Goal: Check status: Check status

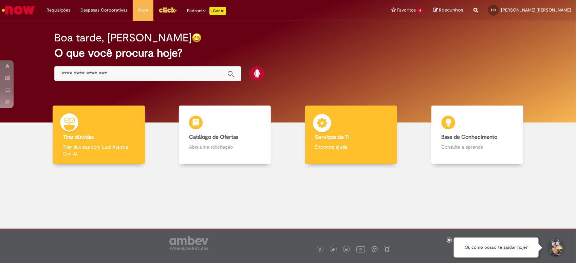
click at [354, 124] on div "Serviços de TI Serviços de TI Encontre ajuda" at bounding box center [351, 135] width 92 height 59
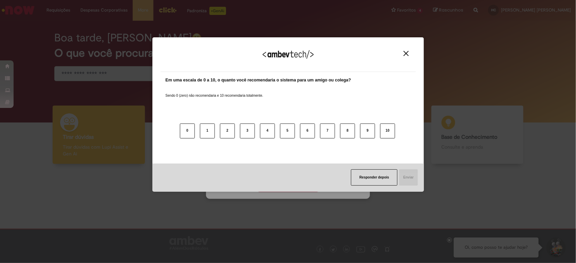
click at [411, 48] on div "Agradecemos seu feedback!" at bounding box center [288, 59] width 255 height 26
click at [406, 50] on div "Agradecemos seu feedback!" at bounding box center [288, 59] width 255 height 26
click at [405, 55] on img "Close" at bounding box center [406, 53] width 5 height 5
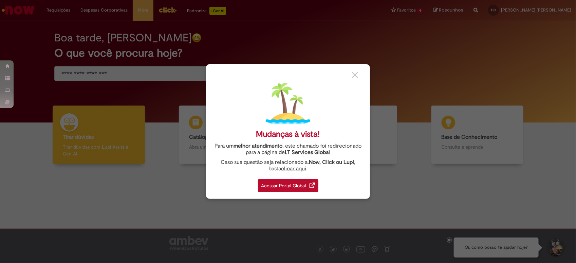
click at [286, 183] on div "Acessar Portal Global" at bounding box center [288, 185] width 60 height 13
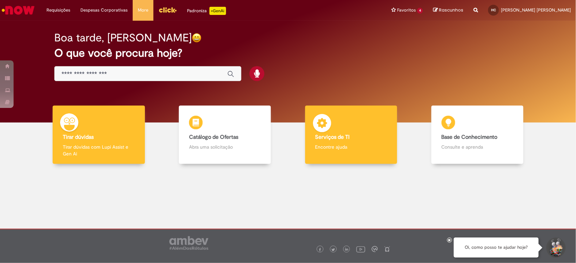
click at [360, 126] on div "Serviços de TI Serviços de TI Encontre ajuda" at bounding box center [351, 135] width 92 height 59
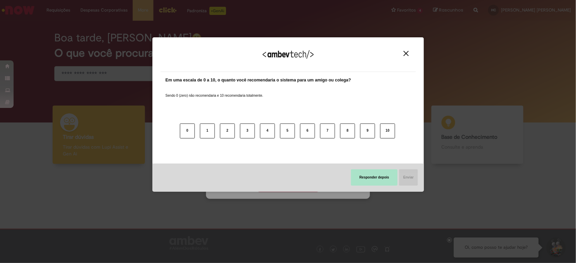
click at [388, 181] on button "Responder depois" at bounding box center [374, 178] width 47 height 16
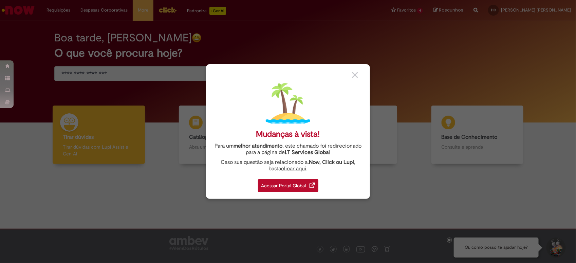
click at [304, 184] on div "Acessar Portal Global" at bounding box center [288, 185] width 60 height 13
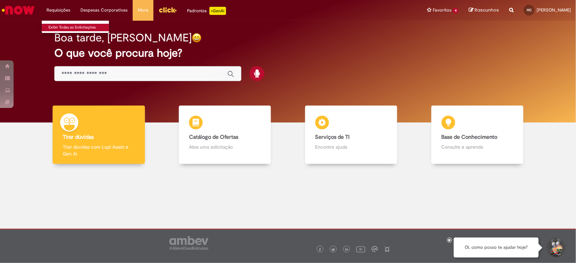
click at [63, 31] on link "Exibir Todas as Solicitações" at bounding box center [79, 27] width 75 height 7
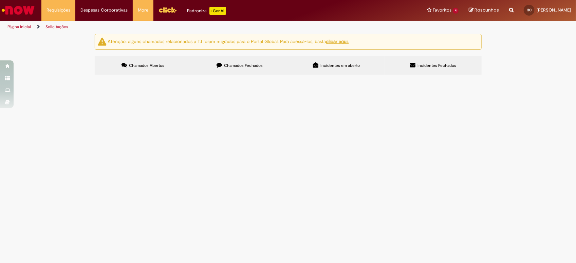
click at [267, 63] on label "Chamados Fechados" at bounding box center [240, 65] width 97 height 18
click at [0, 0] on th "Encerrado" at bounding box center [0, 0] width 0 height 0
click at [0, 0] on span "Notas pendentes de Shelf" at bounding box center [0, 0] width 0 height 0
click at [0, 0] on span "Emissão de NFs referentes a Shelf Life" at bounding box center [0, 0] width 0 height 0
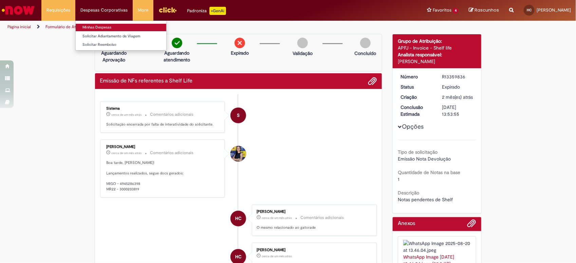
click at [105, 29] on link "Minhas Despesas" at bounding box center [121, 27] width 91 height 7
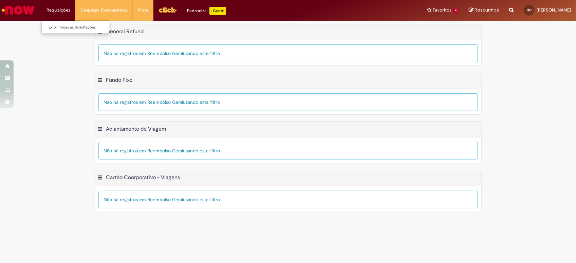
click at [58, 7] on li "Requisições Exibir Todas as Solicitações" at bounding box center [58, 10] width 34 height 20
click at [61, 24] on link "Exibir Todas as Solicitações" at bounding box center [79, 27] width 75 height 7
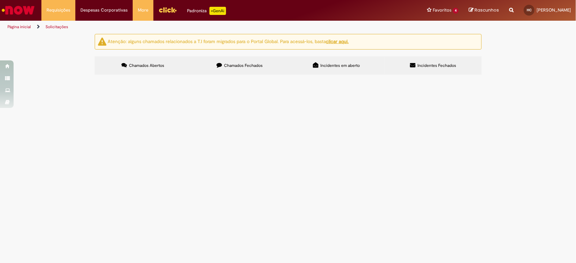
click at [232, 72] on label "Chamados Fechados" at bounding box center [240, 65] width 97 height 18
click at [0, 0] on span "Bom dia, segue lista de produtos para emissão de Shelf" at bounding box center [0, 0] width 0 height 0
click at [0, 0] on span "Emissão de NFs referentes a Shelf Life" at bounding box center [0, 0] width 0 height 0
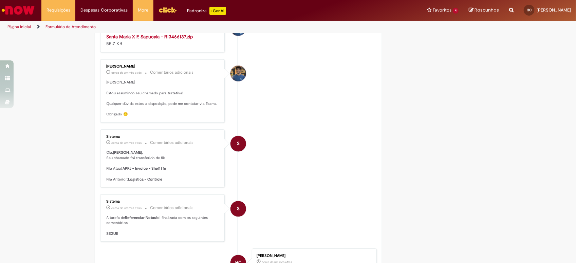
scroll to position [552, 0]
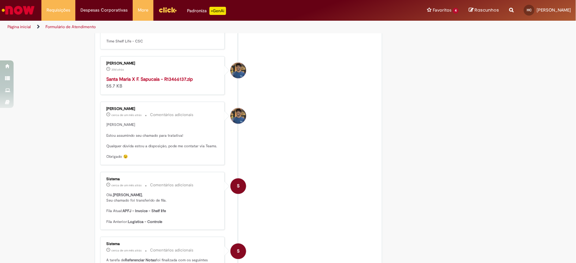
click at [140, 83] on strong "Santa Maria X F. Sapucaia - R13466137.zip" at bounding box center [150, 79] width 87 height 6
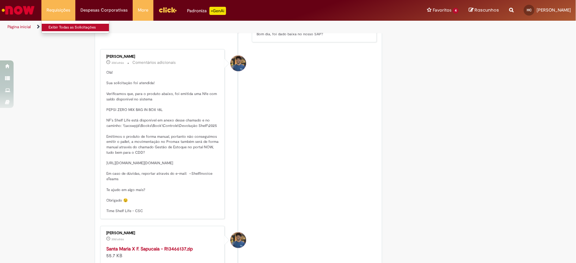
click at [66, 26] on link "Exibir Todas as Solicitações" at bounding box center [79, 27] width 75 height 7
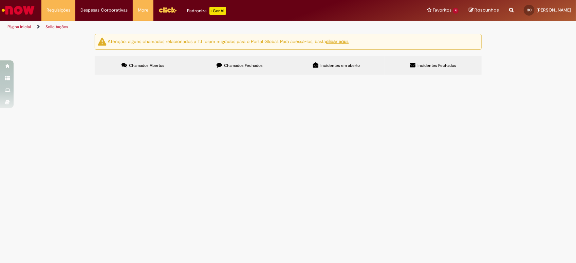
click at [234, 70] on label "Chamados Fechados" at bounding box center [240, 65] width 97 height 18
drag, startPoint x: 148, startPoint y: 121, endPoint x: 142, endPoint y: 75, distance: 46.3
click at [0, 0] on span "Emissão de NFs referentes a Shelf Life" at bounding box center [0, 0] width 0 height 0
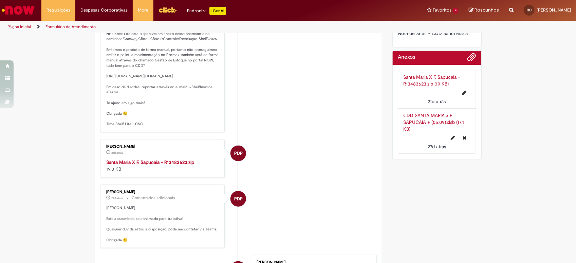
scroll to position [209, 0]
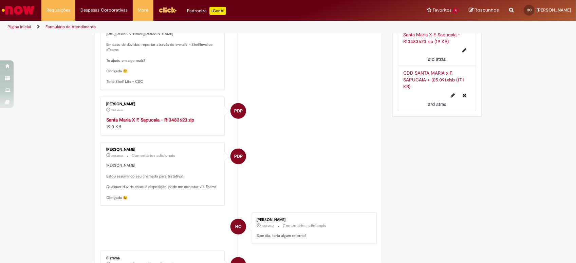
click at [160, 123] on strong "Santa Maria X F. Sapucaia - R13483623.zip" at bounding box center [151, 120] width 88 height 6
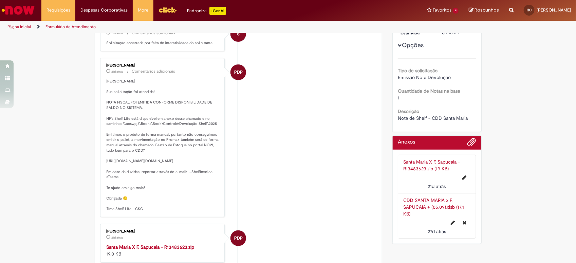
scroll to position [0, 0]
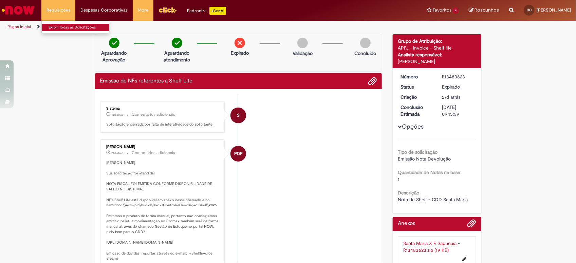
click at [67, 27] on link "Exibir Todas as Solicitações" at bounding box center [79, 27] width 75 height 7
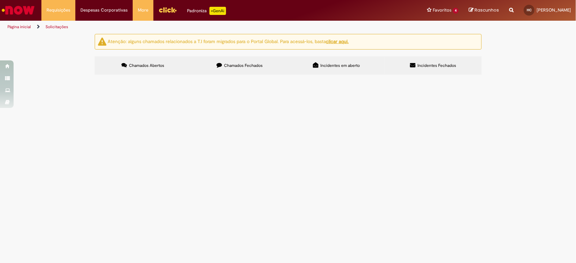
click at [243, 67] on span "Chamados Fechados" at bounding box center [243, 65] width 39 height 5
click at [0, 0] on span "Emissão de NFs referentes a Shelf Life" at bounding box center [0, 0] width 0 height 0
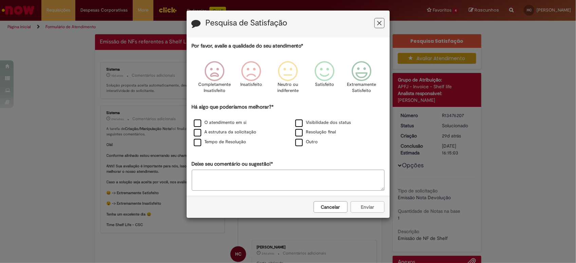
click at [380, 24] on icon "Feedback" at bounding box center [379, 23] width 4 height 7
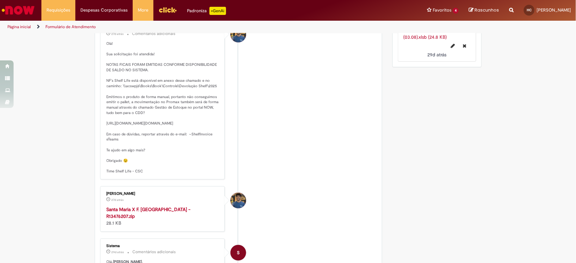
scroll to position [382, 0]
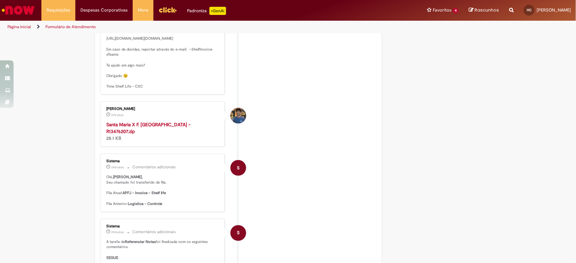
click at [162, 135] on strong "Santa Maria X F. [GEOGRAPHIC_DATA] - R13476207.zip" at bounding box center [149, 128] width 84 height 13
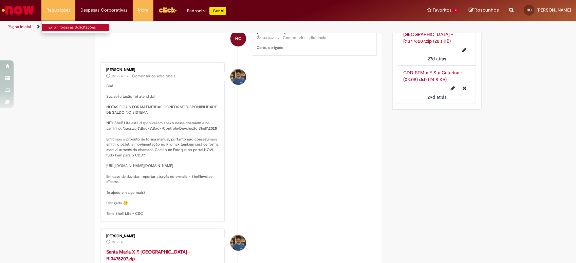
click at [73, 29] on link "Exibir Todas as Solicitações" at bounding box center [79, 27] width 75 height 7
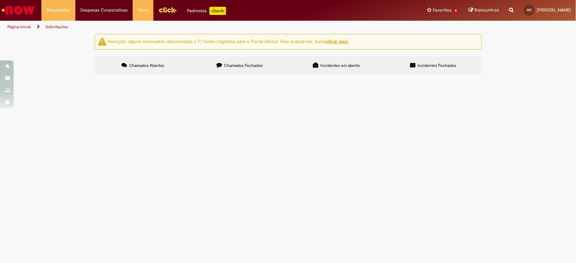
click at [224, 67] on label "Chamados Fechados" at bounding box center [240, 65] width 97 height 18
drag, startPoint x: 207, startPoint y: 177, endPoint x: 201, endPoint y: 179, distance: 5.6
click at [0, 0] on span "Bom dia, segue lista de produtos para emissão de Shelf" at bounding box center [0, 0] width 0 height 0
click at [0, 0] on span "Emissão de NFs referentes a Shelf Life" at bounding box center [0, 0] width 0 height 0
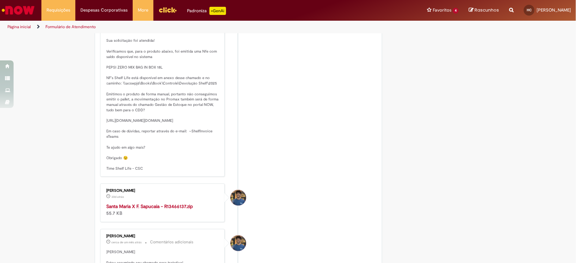
scroll to position [467, 0]
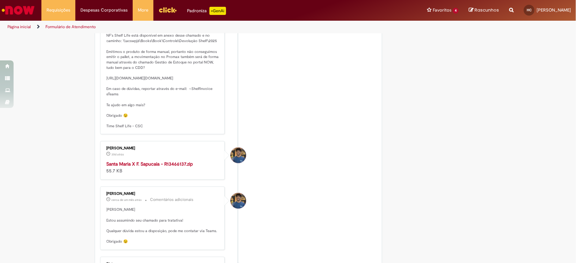
click at [142, 167] on strong "Santa Maria X F. Sapucaia - R13466137.zip" at bounding box center [150, 164] width 87 height 6
click at [57, 26] on link "Exibir Todas as Solicitações" at bounding box center [79, 27] width 75 height 7
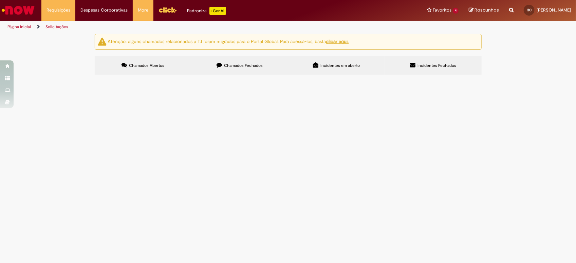
click at [245, 67] on span "Chamados Fechados" at bounding box center [243, 65] width 39 height 5
click at [0, 0] on span "Emissão de NFs referentes a Shelf Life" at bounding box center [0, 0] width 0 height 0
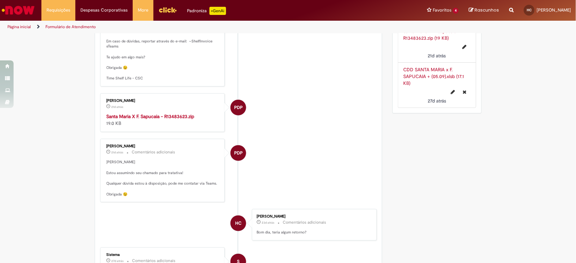
scroll to position [251, 0]
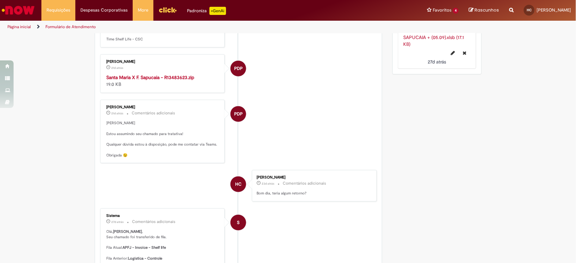
click at [157, 81] on strong "Santa Maria X F. Sapucaia - R13483623.zip" at bounding box center [151, 77] width 88 height 6
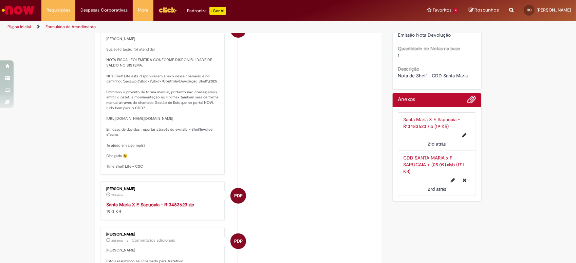
scroll to position [0, 0]
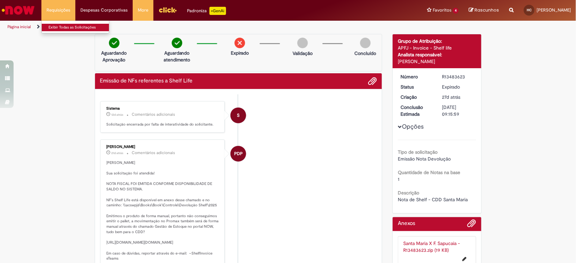
click at [65, 24] on link "Exibir Todas as Solicitações" at bounding box center [79, 27] width 75 height 7
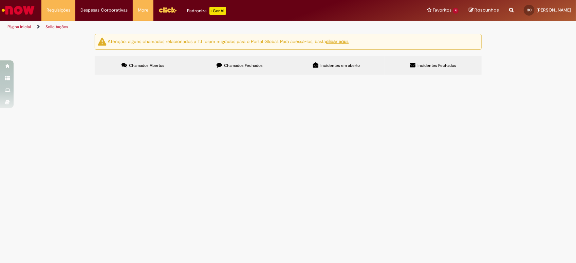
click at [248, 70] on label "Chamados Fechados" at bounding box center [240, 65] width 97 height 18
click at [0, 0] on span "Emissão de NFs referentes a Shelf Life" at bounding box center [0, 0] width 0 height 0
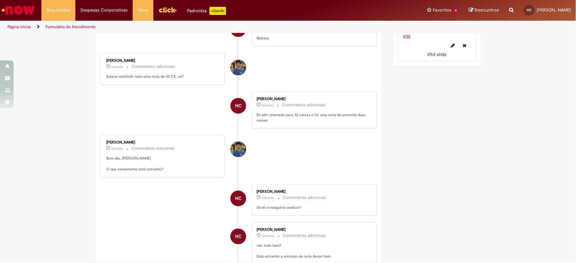
scroll to position [251, 0]
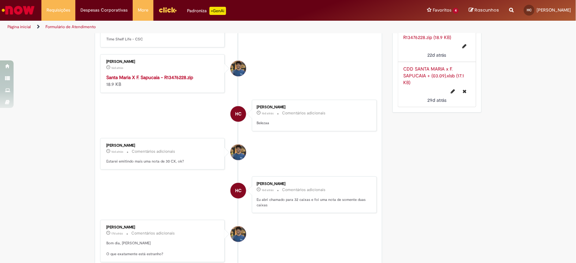
click at [155, 81] on strong "Santa Maria X F. Sapucaia - R13476228.zip" at bounding box center [150, 77] width 87 height 6
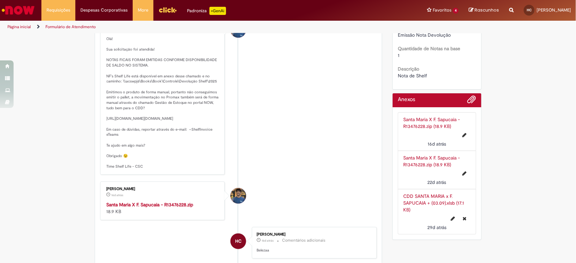
scroll to position [0, 0]
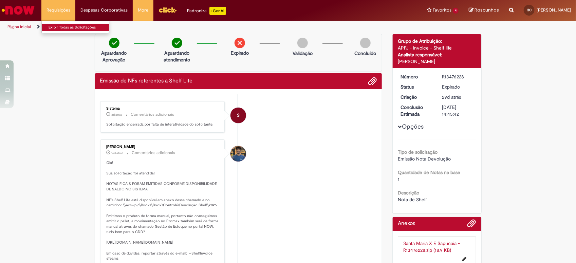
click at [67, 24] on link "Exibir Todas as Solicitações" at bounding box center [79, 27] width 75 height 7
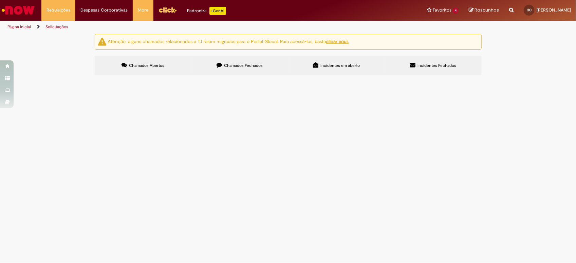
click at [227, 70] on label "Chamados Fechados" at bounding box center [240, 65] width 97 height 18
click at [131, 65] on span "Chamados Abertos" at bounding box center [146, 65] width 35 height 5
click at [223, 59] on label "Chamados Fechados" at bounding box center [240, 65] width 97 height 18
click at [0, 0] on span "Emissão de NFs referentes a Shelf Life" at bounding box center [0, 0] width 0 height 0
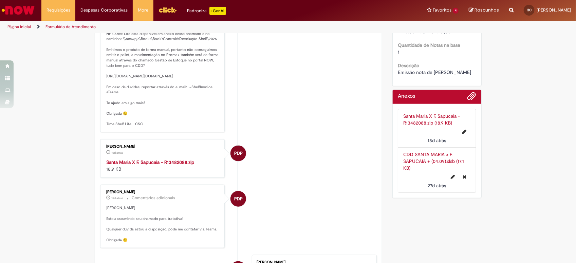
scroll to position [166, 0]
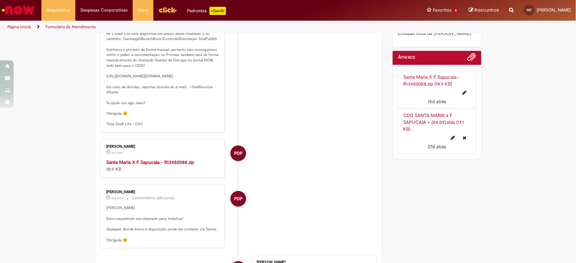
click at [165, 165] on strong "Santa Maria X F. Sapucaia - R13482088.zip" at bounding box center [151, 162] width 88 height 6
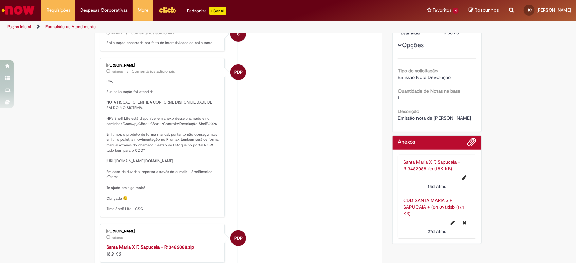
scroll to position [39, 0]
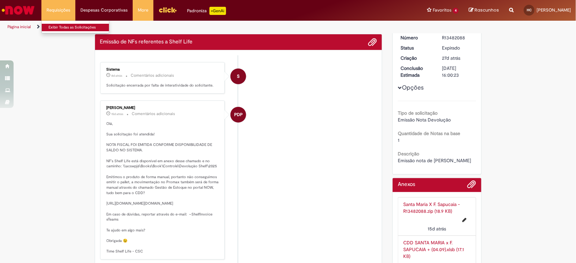
click at [64, 25] on link "Exibir Todas as Solicitações" at bounding box center [79, 27] width 75 height 7
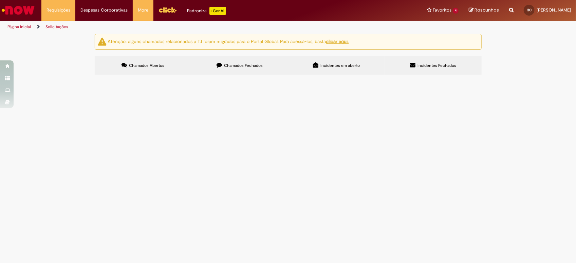
click at [245, 61] on label "Chamados Fechados" at bounding box center [240, 65] width 97 height 18
drag, startPoint x: 157, startPoint y: 81, endPoint x: 145, endPoint y: 79, distance: 12.0
click at [0, 0] on span "Emissão de NFs referentes a Shelf Life" at bounding box center [0, 0] width 0 height 0
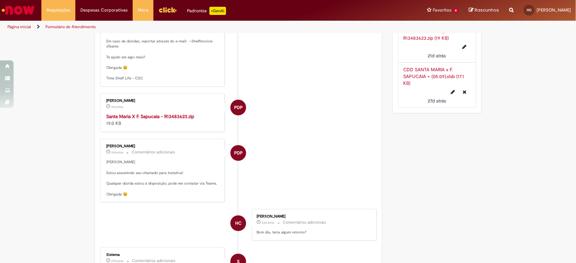
scroll to position [251, 0]
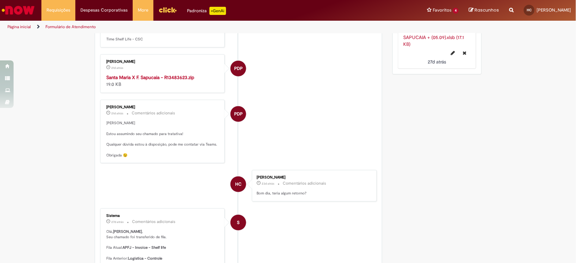
click at [155, 81] on strong "Santa Maria X F. Sapucaia - R13483623.zip" at bounding box center [151, 77] width 88 height 6
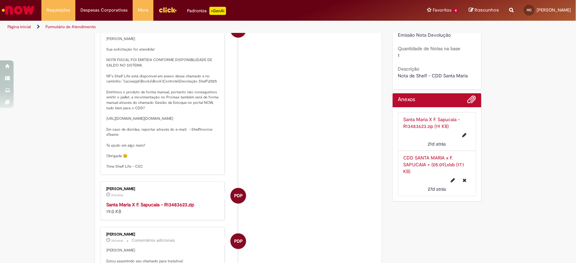
scroll to position [0, 0]
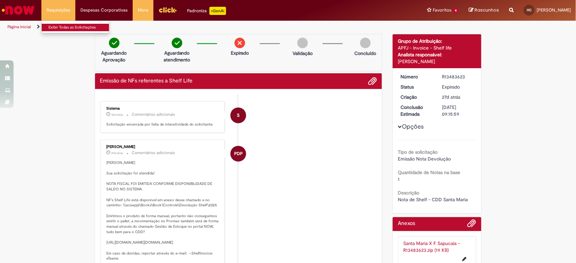
click at [66, 27] on link "Exibir Todas as Solicitações" at bounding box center [79, 27] width 75 height 7
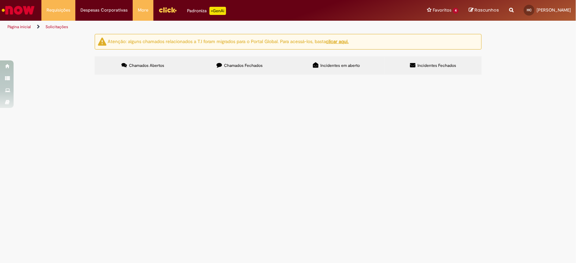
click at [221, 69] on label "Chamados Fechados" at bounding box center [240, 65] width 97 height 18
drag, startPoint x: 200, startPoint y: 117, endPoint x: 109, endPoint y: 120, distance: 91.1
click at [0, 0] on span "R13483623" at bounding box center [0, 0] width 0 height 0
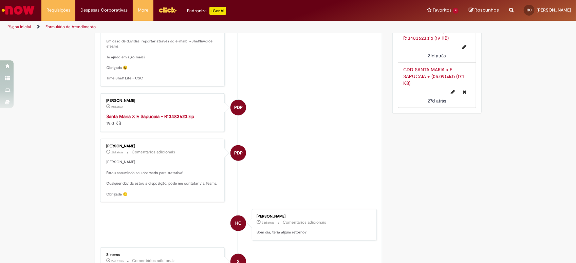
scroll to position [251, 0]
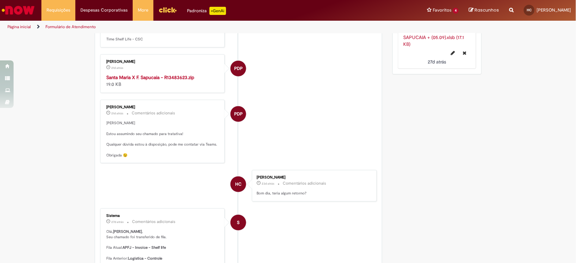
click at [152, 81] on strong "Santa Maria X F. Sapucaia - R13483623.zip" at bounding box center [151, 77] width 88 height 6
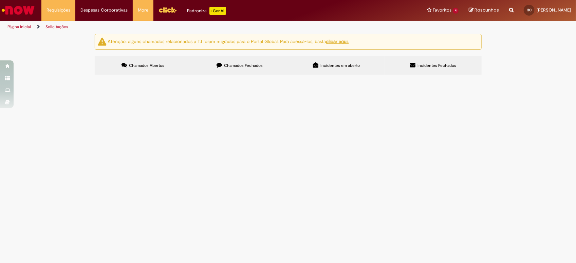
click at [244, 55] on div "Atenção: alguns chamados relacionados a T.I foram migrados para o Portal Global…" at bounding box center [288, 55] width 397 height 42
click at [246, 60] on label "Chamados Fechados" at bounding box center [240, 65] width 97 height 18
click at [0, 0] on span "Emissão de NFs referentes a Shelf Life" at bounding box center [0, 0] width 0 height 0
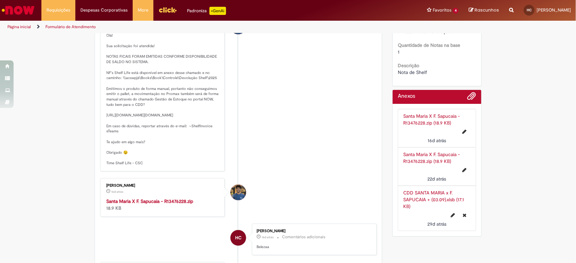
scroll to position [166, 0]
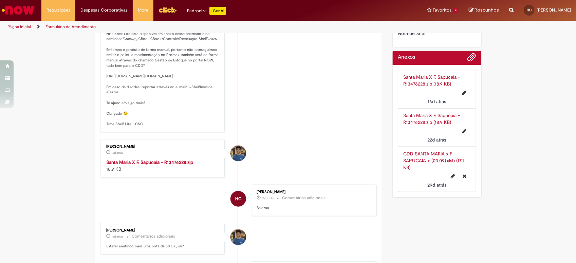
click at [164, 165] on strong "Santa Maria X F. Sapucaia - R13476228.zip" at bounding box center [150, 162] width 87 height 6
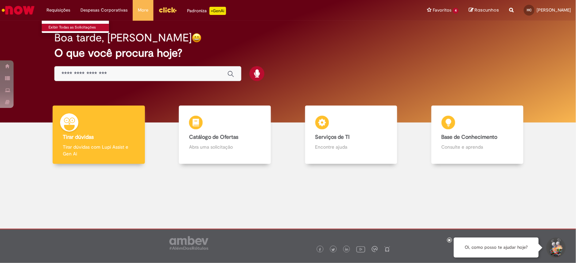
click at [55, 24] on link "Exibir Todas as Solicitações" at bounding box center [79, 27] width 75 height 7
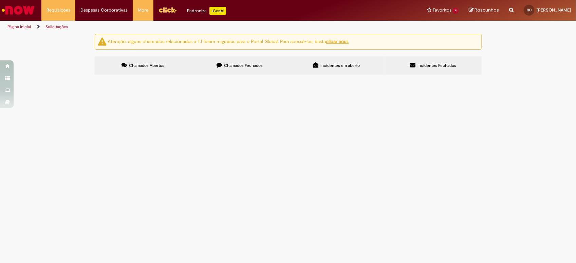
click at [275, 70] on label "Chamados Fechados" at bounding box center [240, 65] width 97 height 18
click at [0, 0] on span "Emissão de NFs referentes a Shelf Life" at bounding box center [0, 0] width 0 height 0
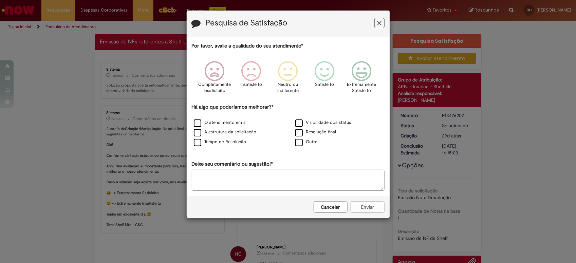
click at [378, 18] on button "Feedback" at bounding box center [380, 23] width 10 height 10
